Goal: Information Seeking & Learning: Learn about a topic

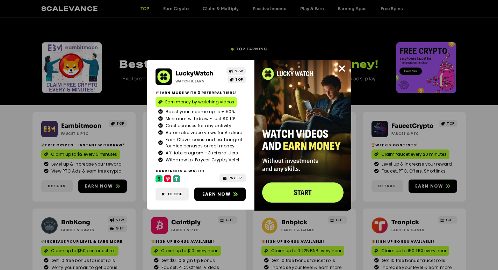
click at [338, 36] on div "LuckyWatch Watch & Earn NEW TOP Earn more with 3 referral Tiers! Earn money by …" at bounding box center [249, 135] width 498 height 270
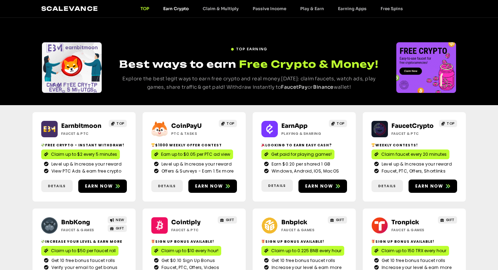
click at [176, 6] on link "Earn Crypto" at bounding box center [175, 8] width 39 height 5
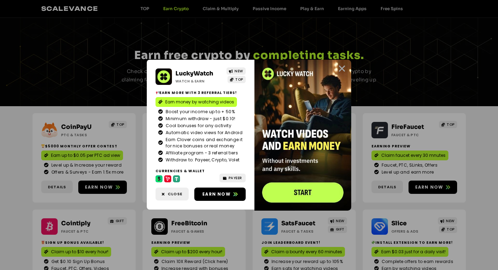
click at [340, 69] on icon "Close" at bounding box center [341, 68] width 9 height 9
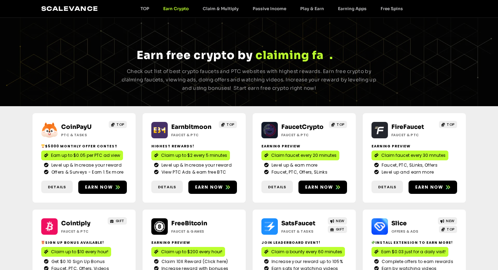
drag, startPoint x: 413, startPoint y: 0, endPoint x: 340, endPoint y: 34, distance: 80.8
click at [340, 34] on div "Earn crypto Earn free crypto by v i e w i n g a d s . c l a i m i n g f a u c e…" at bounding box center [249, 62] width 498 height 88
drag, startPoint x: 340, startPoint y: 34, endPoint x: 332, endPoint y: 30, distance: 9.1
click at [339, 34] on div "Earn crypto Earn free crypto by v i e w i n g a d s . c l a i m i n g f a u c e…" at bounding box center [249, 62] width 498 height 88
